Goal: Task Accomplishment & Management: Manage account settings

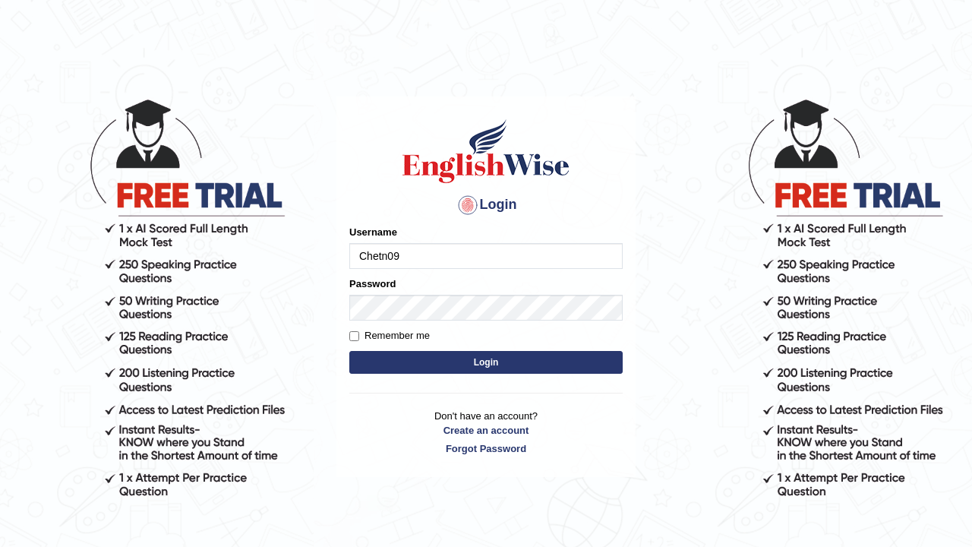
click at [390, 257] on input "Chetn09" at bounding box center [485, 256] width 273 height 26
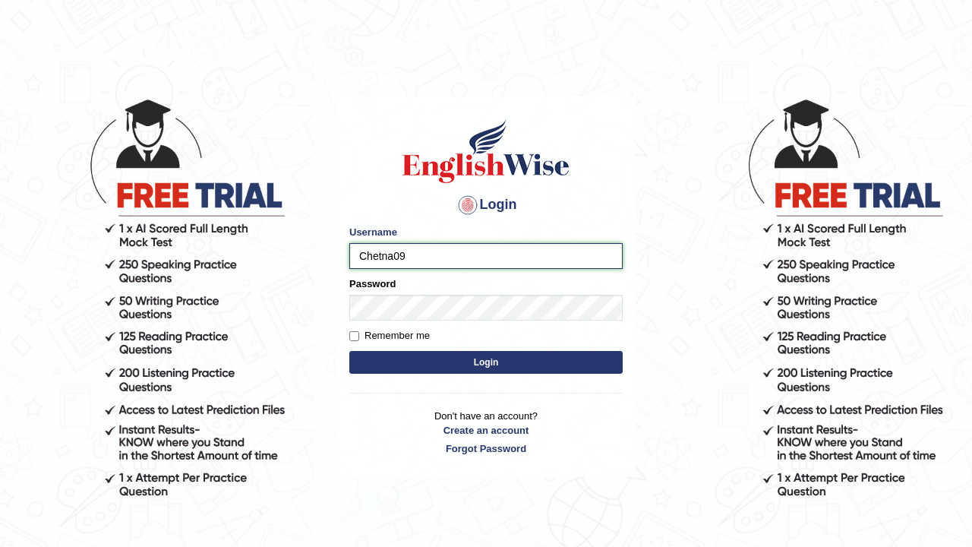
type input "Chetna09"
click at [559, 293] on div "Password" at bounding box center [485, 298] width 273 height 44
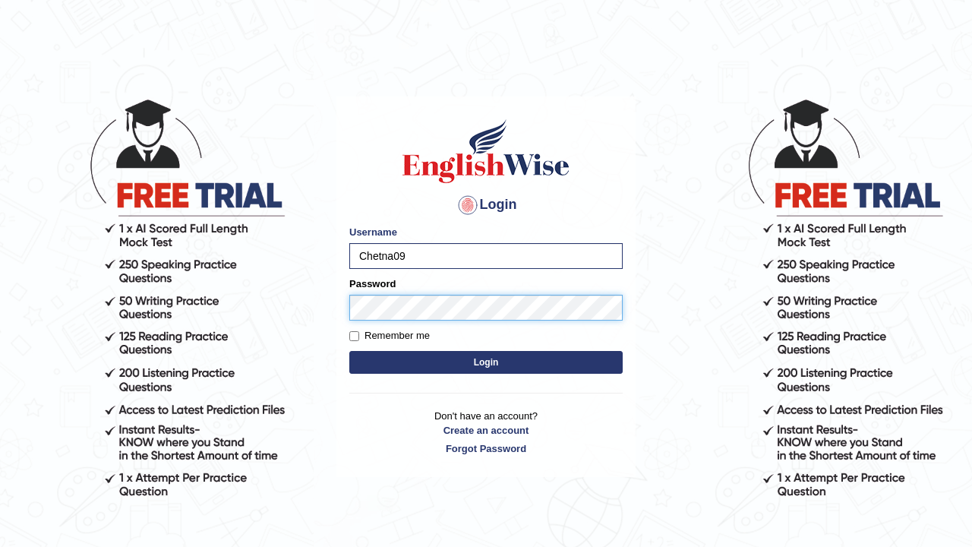
click at [486, 362] on button "Login" at bounding box center [485, 362] width 273 height 23
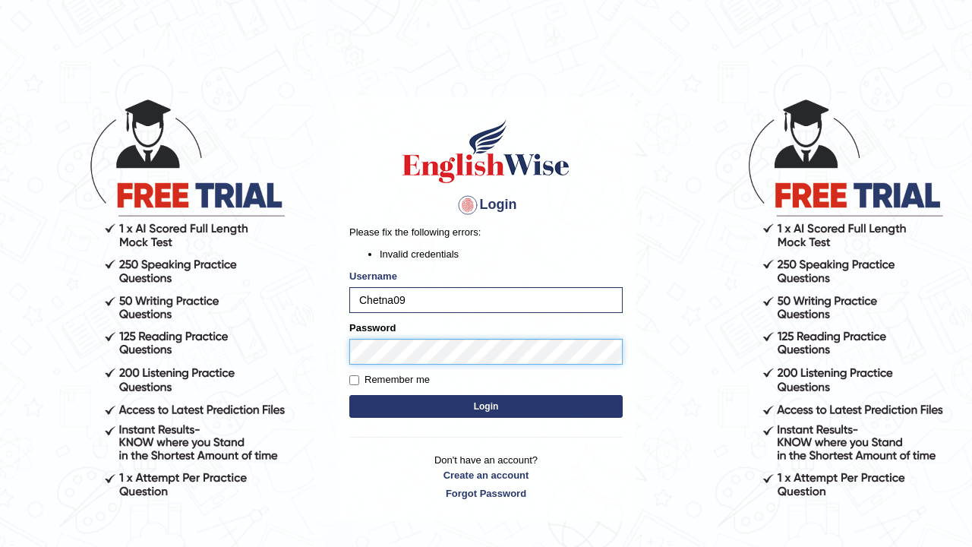
click at [486, 406] on button "Login" at bounding box center [485, 406] width 273 height 23
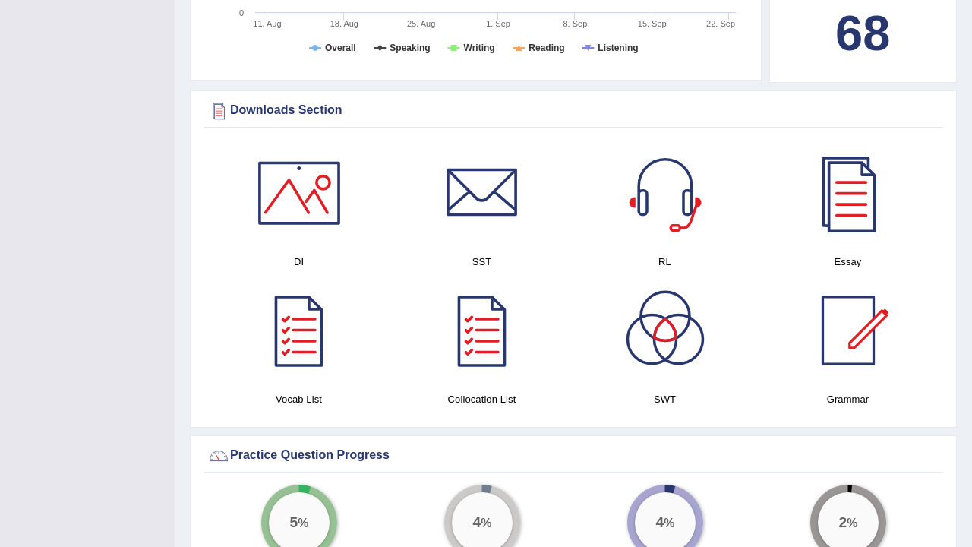
scroll to position [805, 0]
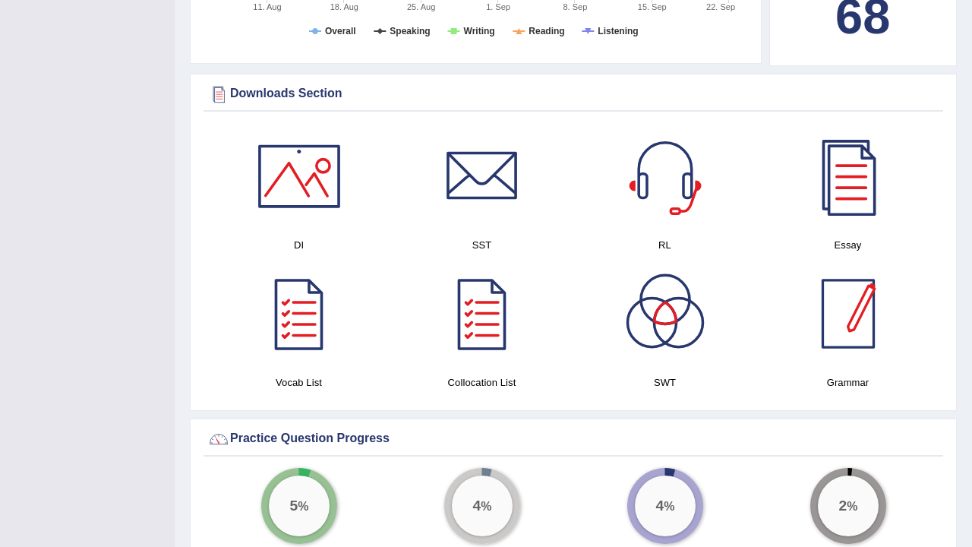
click at [828, 321] on div at bounding box center [848, 314] width 106 height 106
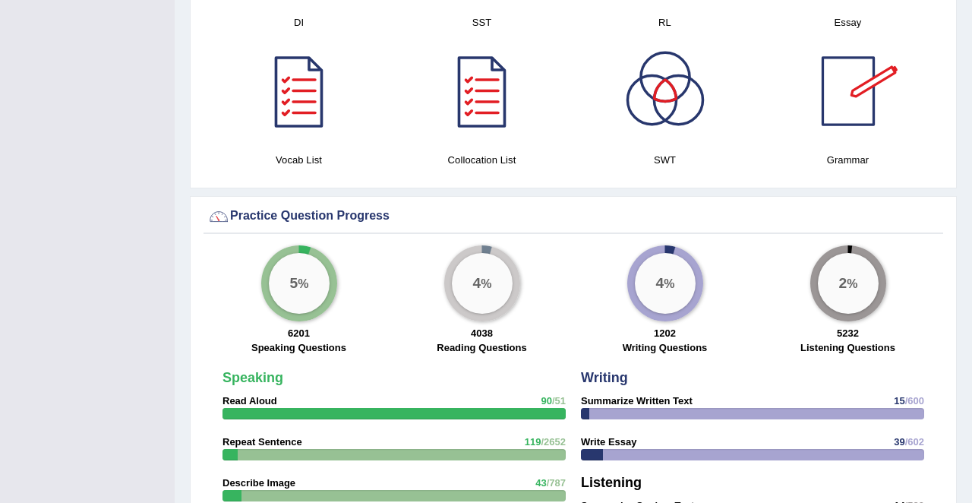
scroll to position [908, 0]
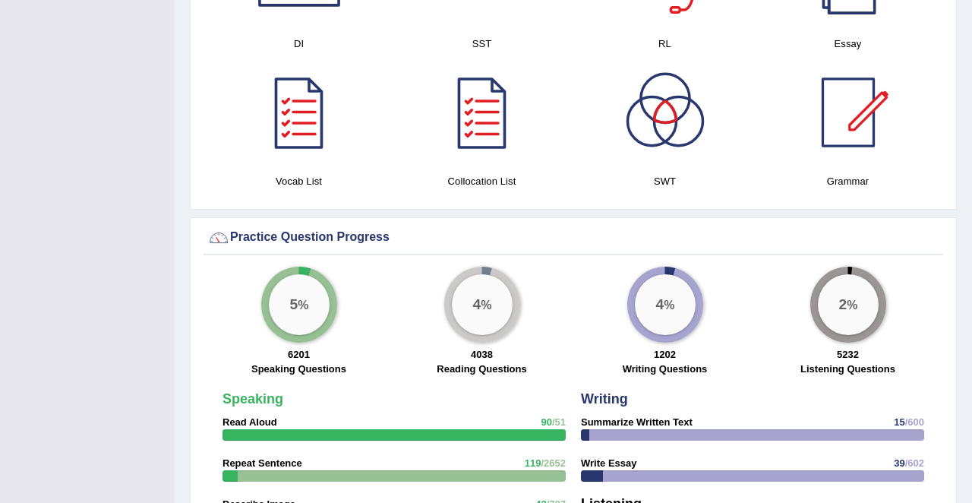
click at [851, 148] on div at bounding box center [848, 112] width 106 height 106
